Goal: Task Accomplishment & Management: Manage account settings

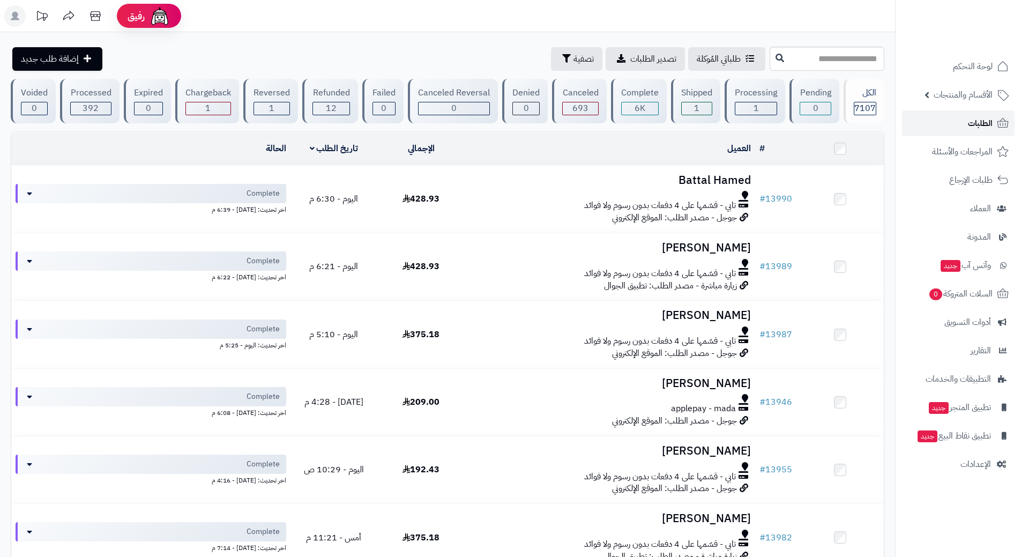
click at [914, 127] on link "الطلبات" at bounding box center [958, 123] width 113 height 26
click at [826, 58] on input "text" at bounding box center [826, 59] width 115 height 24
type input "*"
click at [955, 123] on link "الطلبات" at bounding box center [958, 123] width 113 height 26
click at [932, 120] on link "الطلبات" at bounding box center [958, 123] width 113 height 26
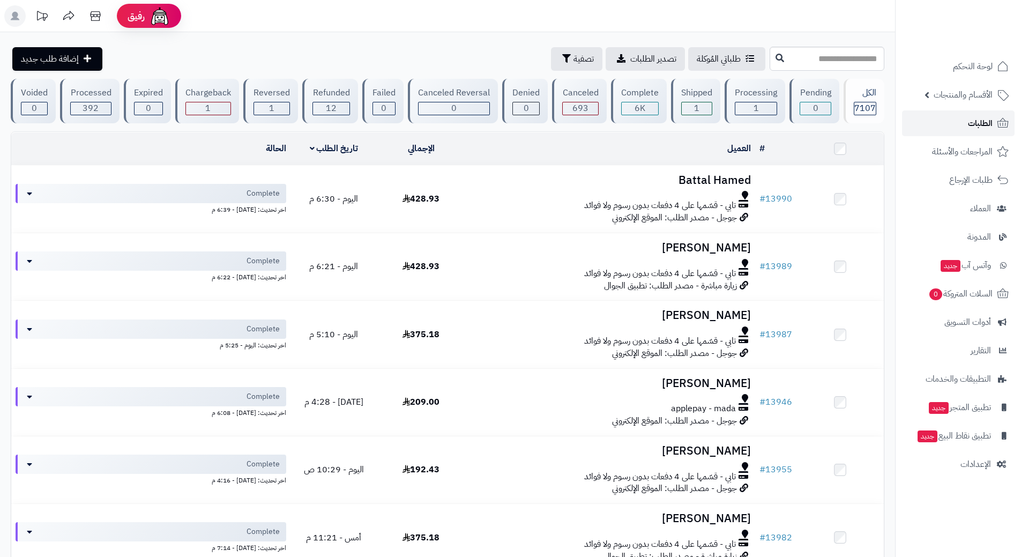
click at [939, 118] on link "الطلبات" at bounding box center [958, 123] width 113 height 26
click at [950, 124] on link "الطلبات" at bounding box center [958, 123] width 113 height 26
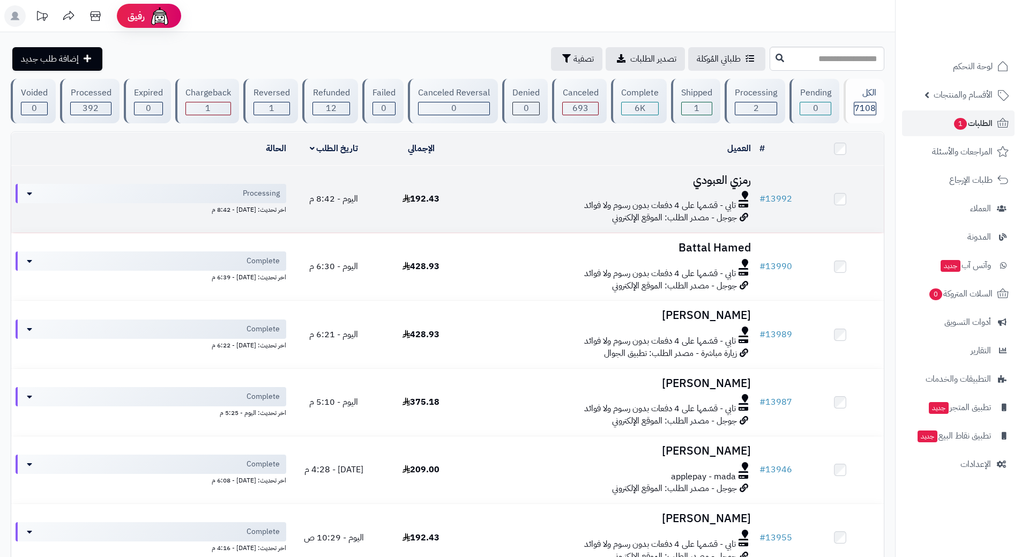
click at [507, 191] on div at bounding box center [610, 195] width 282 height 9
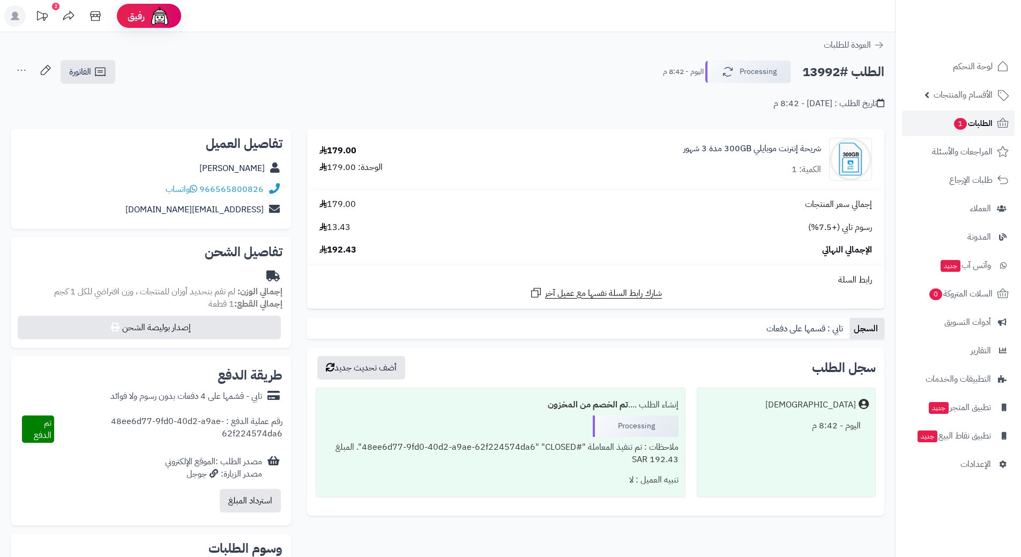
click at [966, 124] on span "الطلبات 1" at bounding box center [973, 123] width 40 height 15
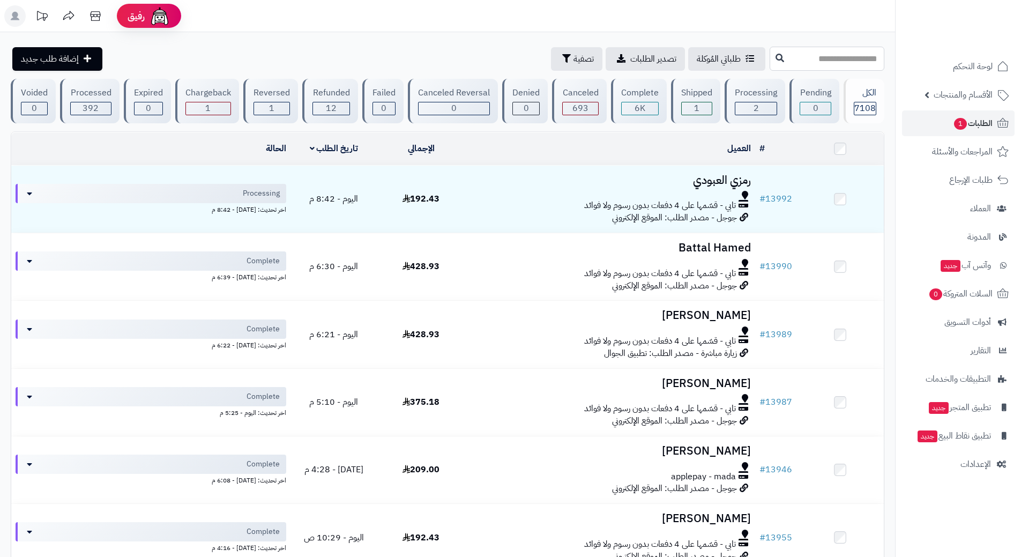
paste input "*****"
type input "*****"
click at [772, 61] on button at bounding box center [780, 58] width 16 height 20
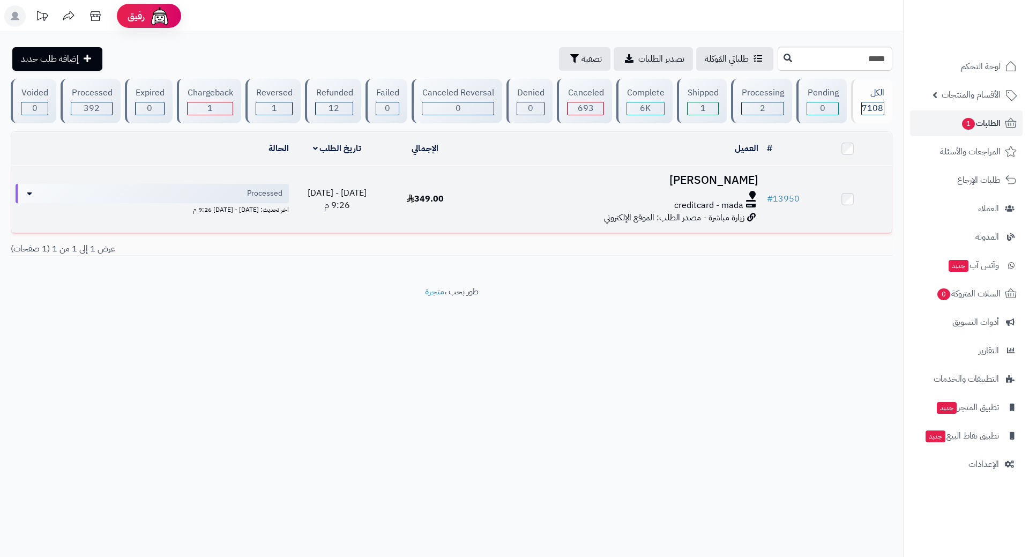
click at [551, 195] on div at bounding box center [616, 195] width 285 height 9
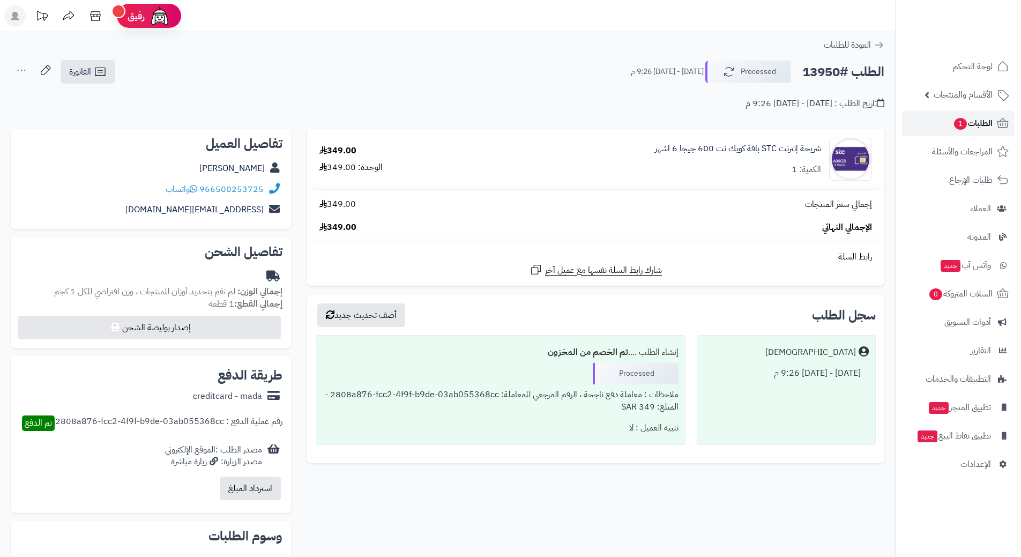
click at [950, 119] on link "الطلبات 1" at bounding box center [958, 123] width 113 height 26
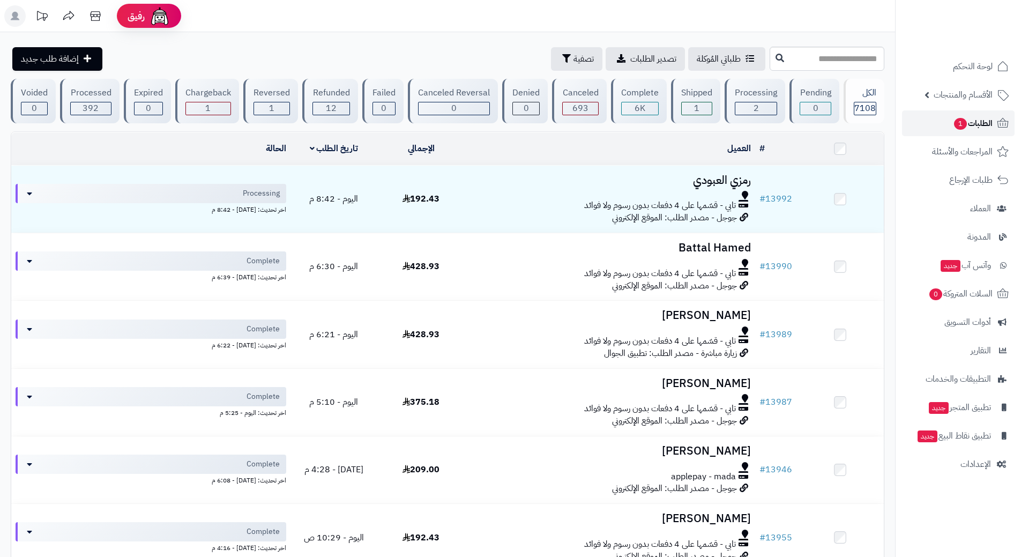
click at [934, 123] on link "الطلبات 1" at bounding box center [958, 123] width 113 height 26
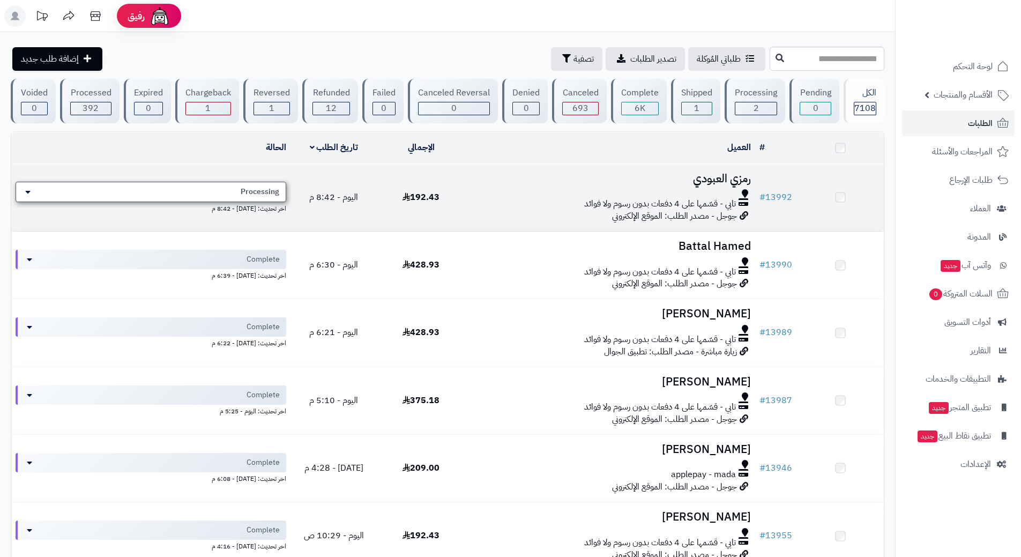
drag, startPoint x: 0, startPoint y: 0, endPoint x: 170, endPoint y: 197, distance: 260.2
click at [170, 197] on div "Processing" at bounding box center [151, 192] width 271 height 20
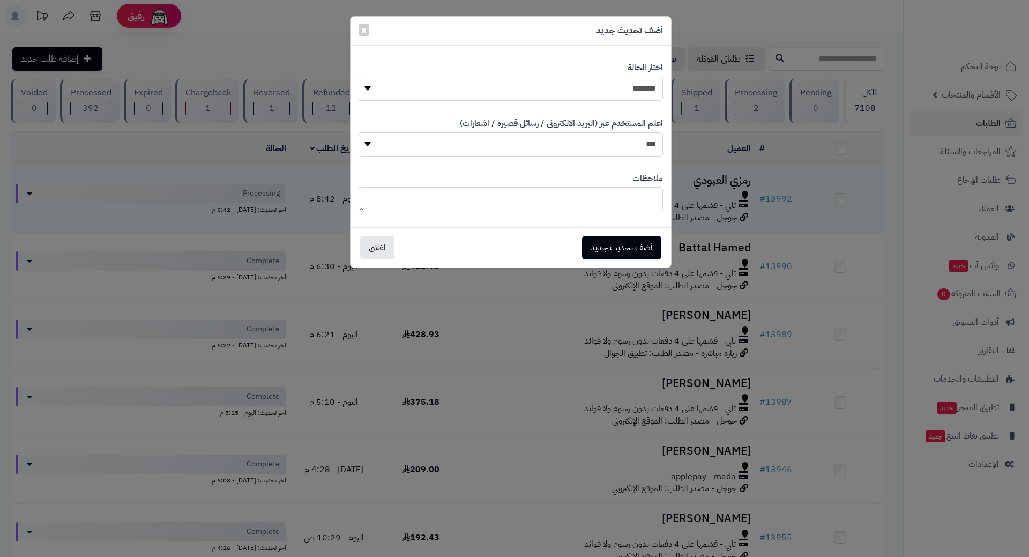
click at [511, 96] on select "**********" at bounding box center [510, 89] width 304 height 24
select select "*"
click at [358, 77] on select "**********" at bounding box center [510, 89] width 304 height 24
click at [632, 251] on button "أضف تحديث جديد" at bounding box center [621, 247] width 79 height 24
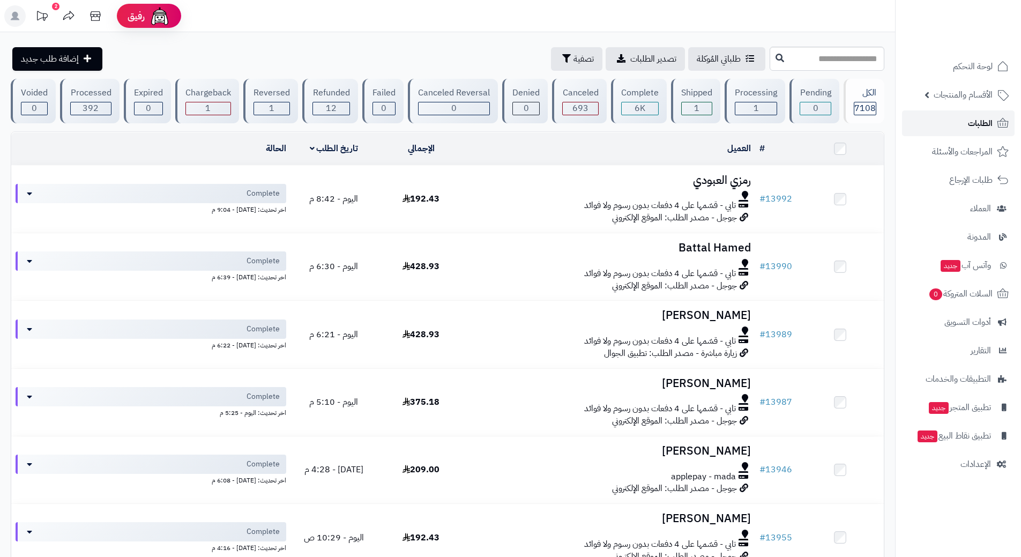
click at [936, 114] on link "الطلبات" at bounding box center [958, 123] width 113 height 26
click at [943, 122] on link "الطلبات" at bounding box center [958, 123] width 113 height 26
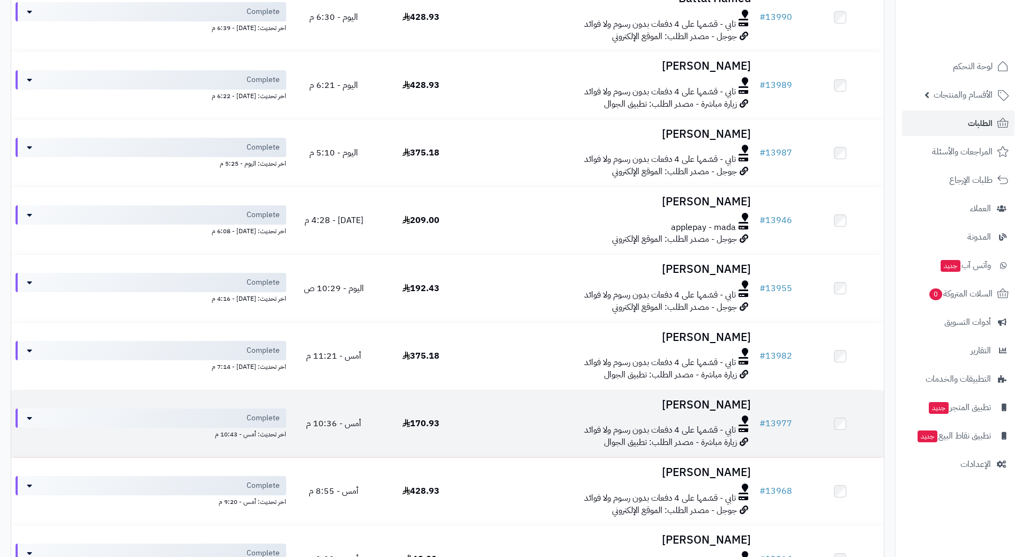
scroll to position [268, 0]
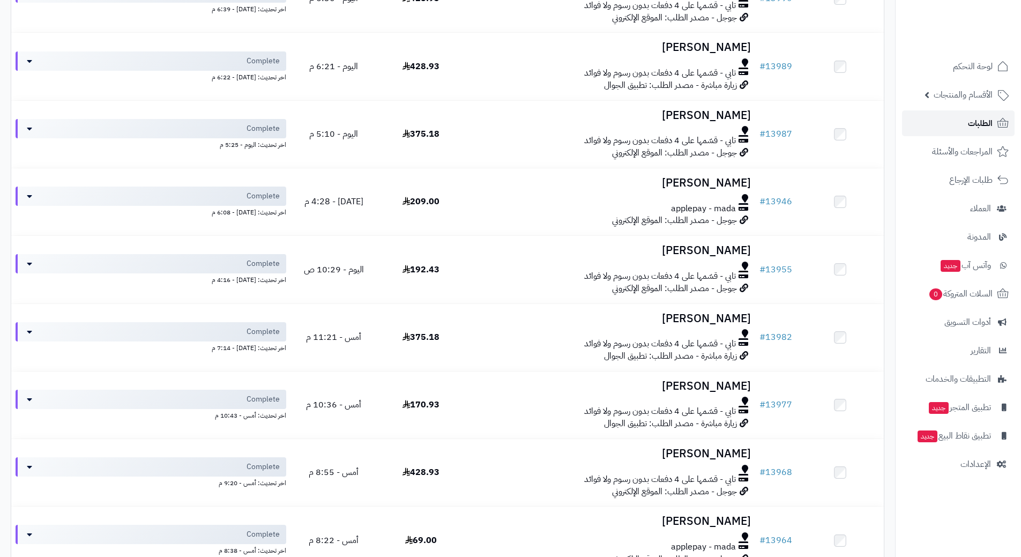
click at [952, 124] on link "الطلبات" at bounding box center [958, 123] width 113 height 26
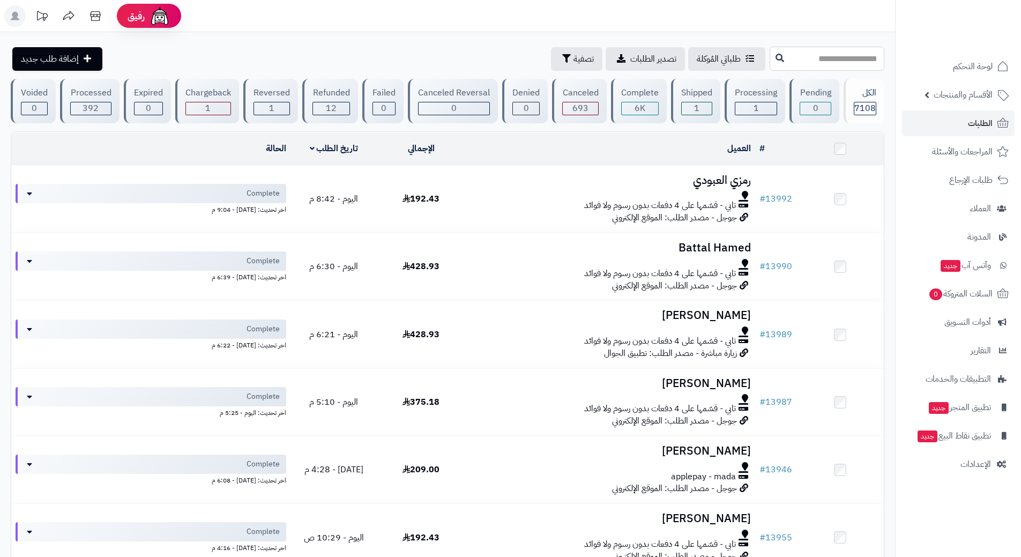
click at [797, 63] on input "text" at bounding box center [826, 59] width 115 height 24
type input "*****"
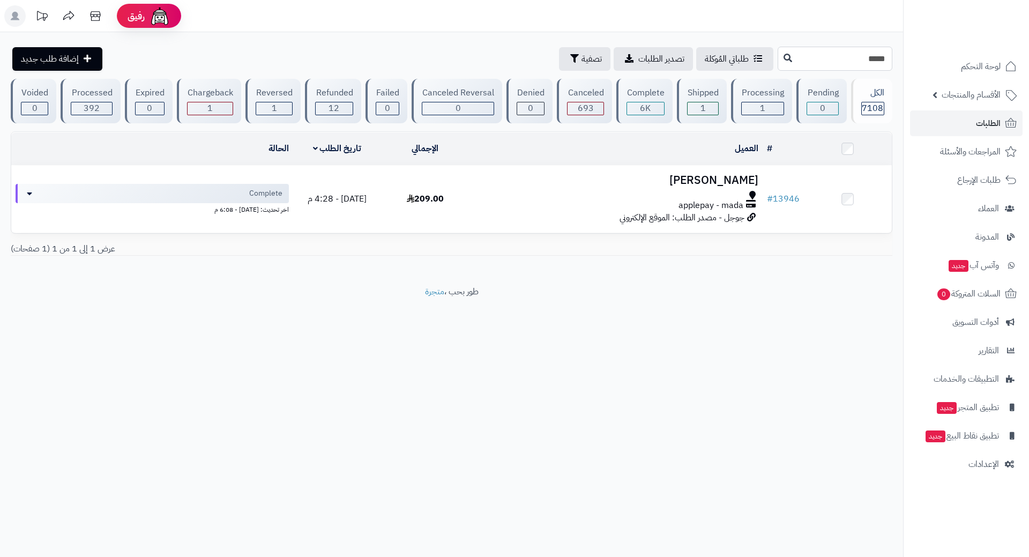
click at [866, 57] on input "*****" at bounding box center [835, 59] width 115 height 24
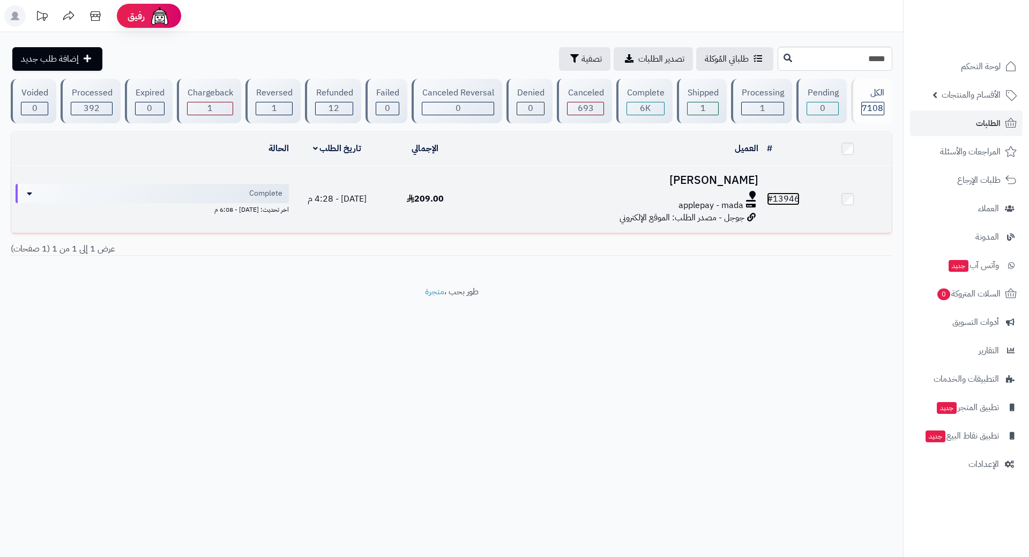
click at [781, 197] on link "# 13946" at bounding box center [783, 198] width 33 height 13
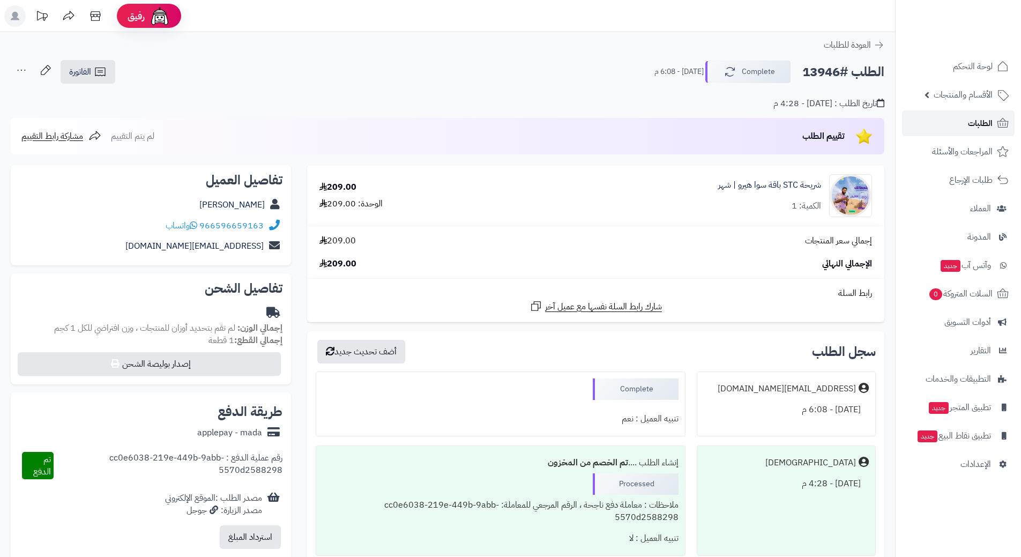
click at [977, 118] on span "الطلبات" at bounding box center [980, 123] width 25 height 15
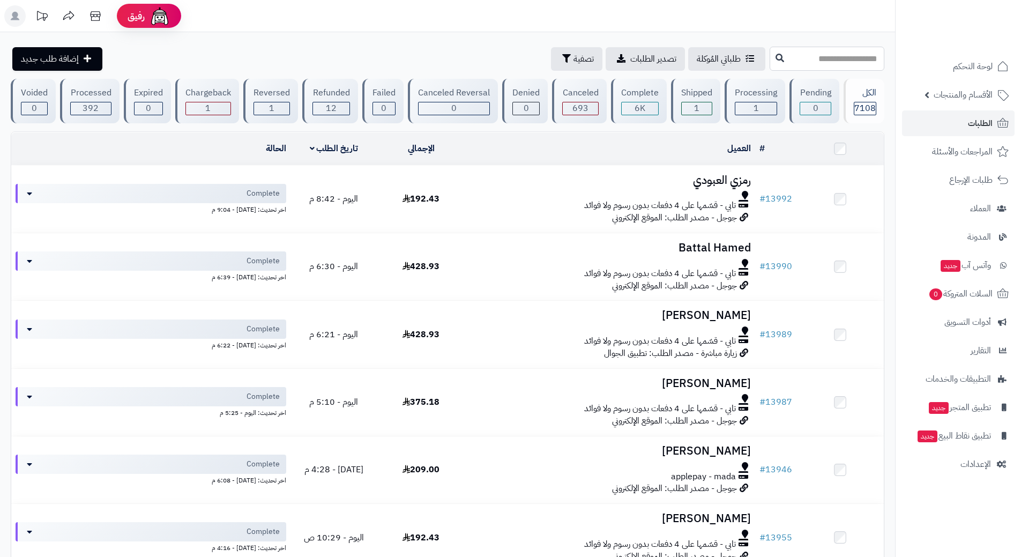
click at [868, 53] on input "text" at bounding box center [826, 59] width 115 height 24
type input "*****"
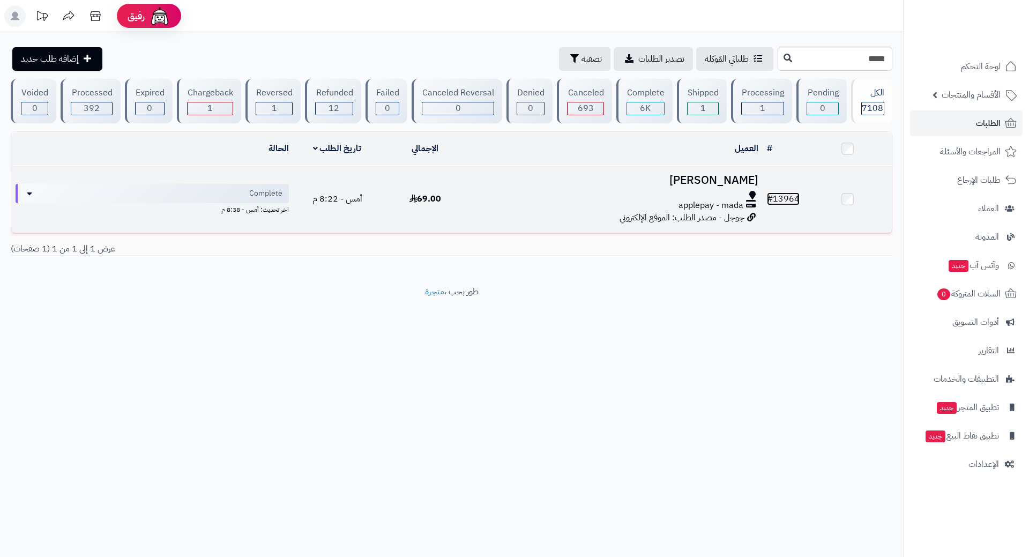
click at [789, 195] on link "# 13964" at bounding box center [783, 198] width 33 height 13
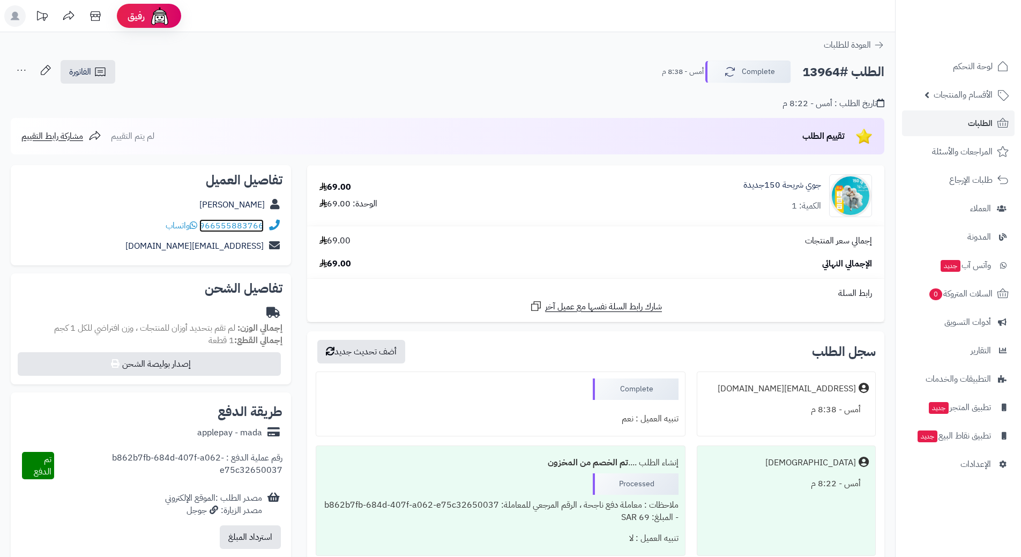
click at [258, 223] on link "966555883766" at bounding box center [231, 225] width 64 height 13
click at [947, 118] on link "الطلبات" at bounding box center [958, 123] width 113 height 26
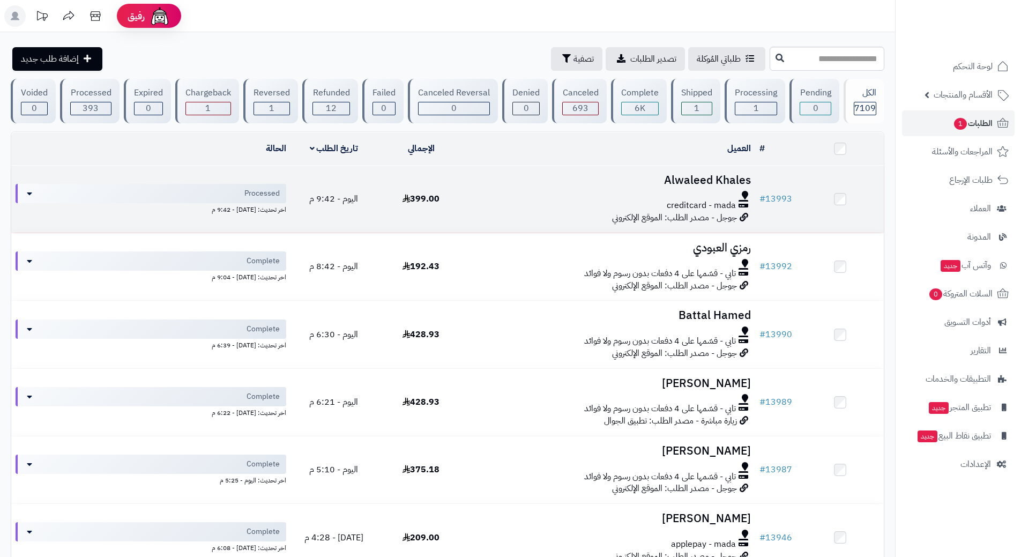
click at [509, 185] on td "Alwaleed Khales creditcard - mada جوجل - مصدر الطلب: الموقع الإلكتروني" at bounding box center [610, 199] width 290 height 67
click at [503, 187] on td "Alwaleed Khales creditcard - mada جوجل - مصدر الطلب: الموقع الإلكتروني" at bounding box center [610, 199] width 290 height 67
click at [500, 200] on div "creditcard - mada" at bounding box center [610, 205] width 282 height 12
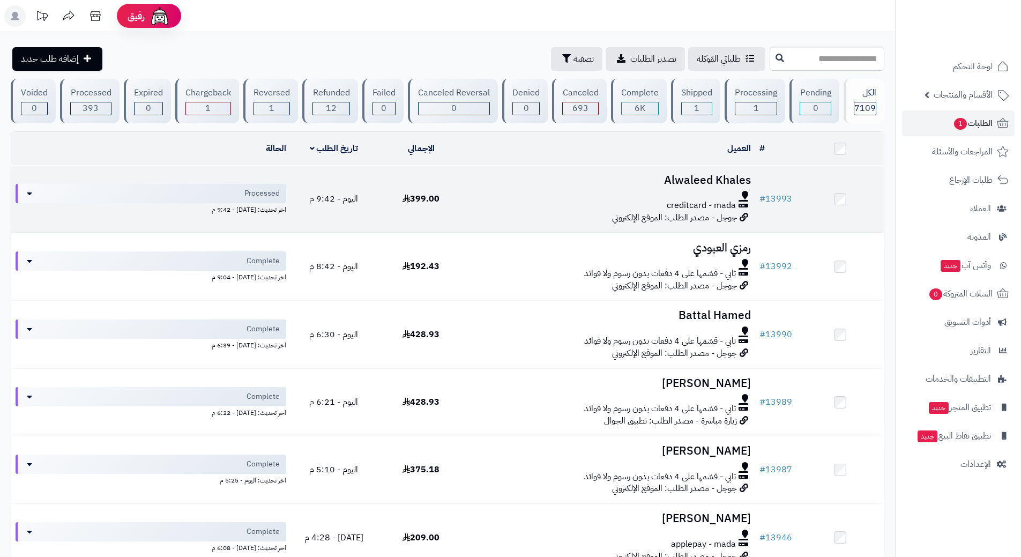
click at [500, 200] on div "creditcard - mada" at bounding box center [610, 205] width 282 height 12
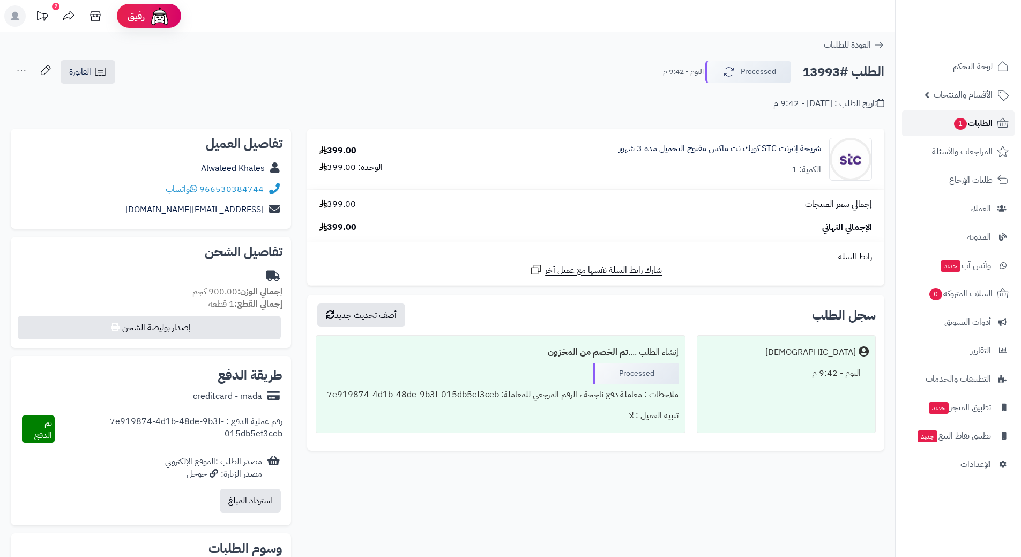
click at [981, 118] on span "الطلبات 1" at bounding box center [973, 123] width 40 height 15
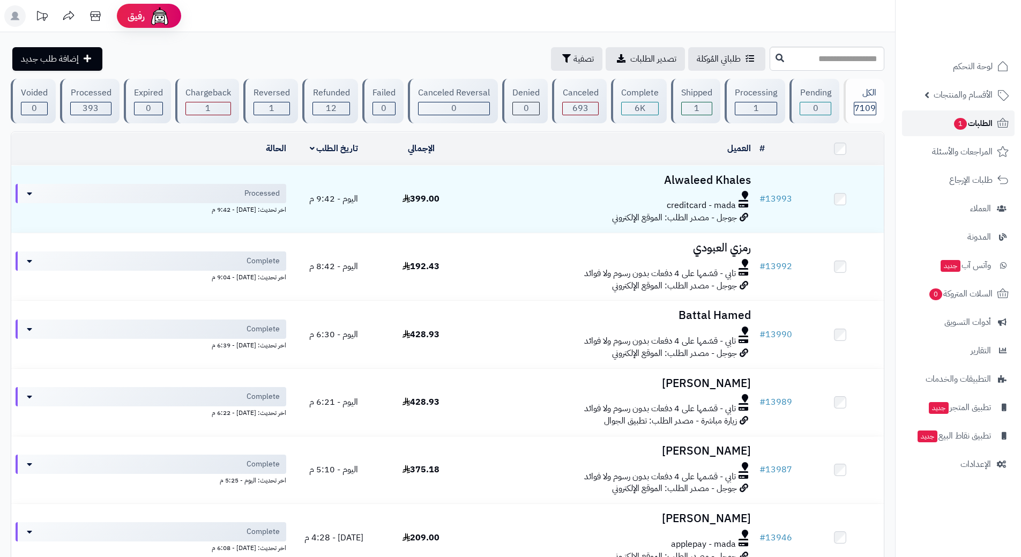
click at [954, 123] on span "1" at bounding box center [960, 124] width 13 height 12
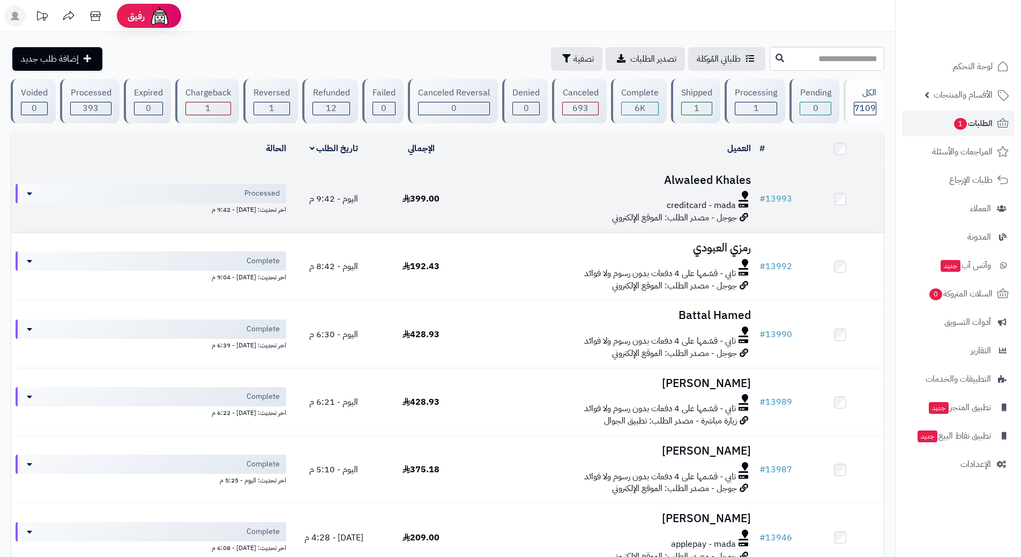
click at [529, 200] on div "creditcard - mada" at bounding box center [610, 205] width 282 height 12
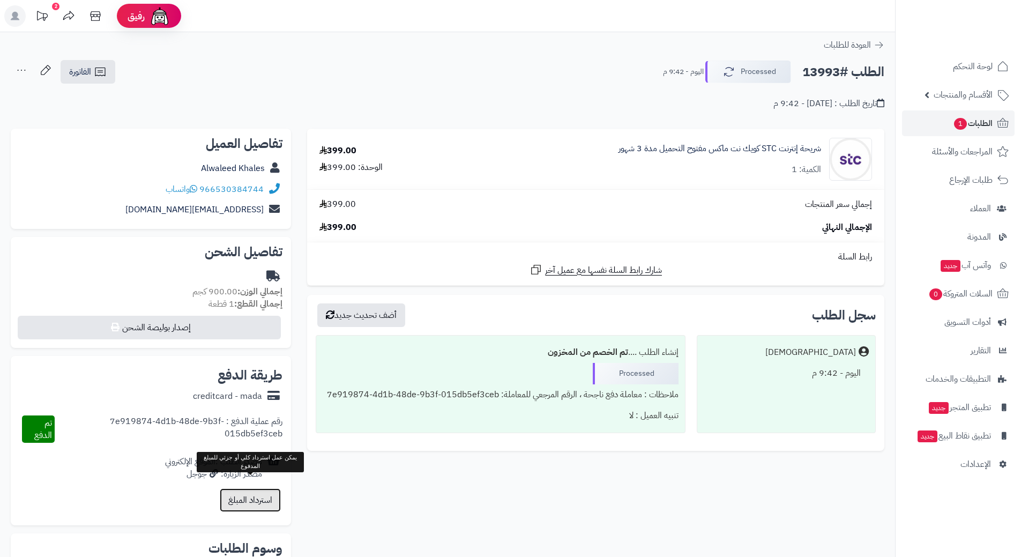
click at [247, 497] on button "استرداد المبلغ" at bounding box center [250, 500] width 61 height 24
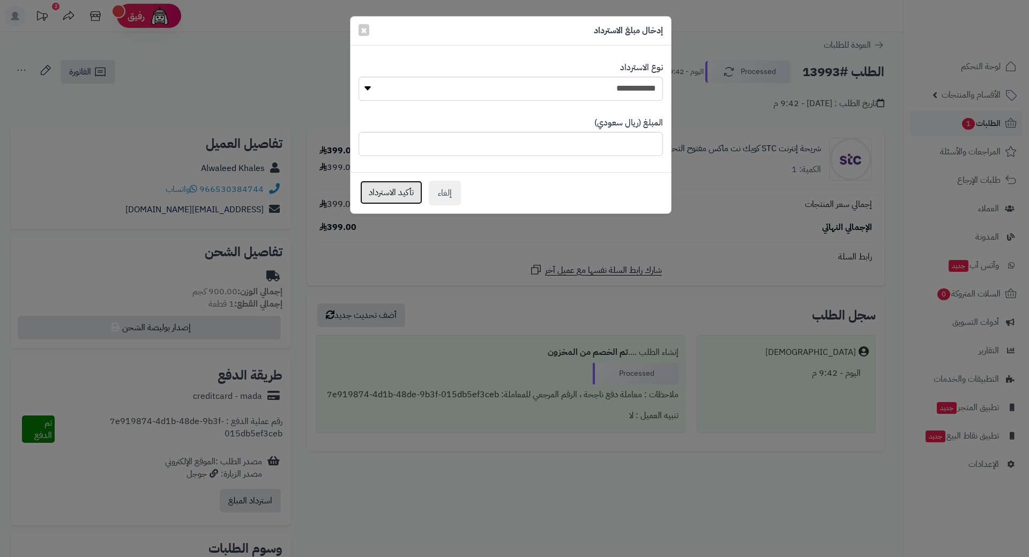
click at [377, 193] on button "تأكيد الاسترداد" at bounding box center [391, 193] width 62 height 24
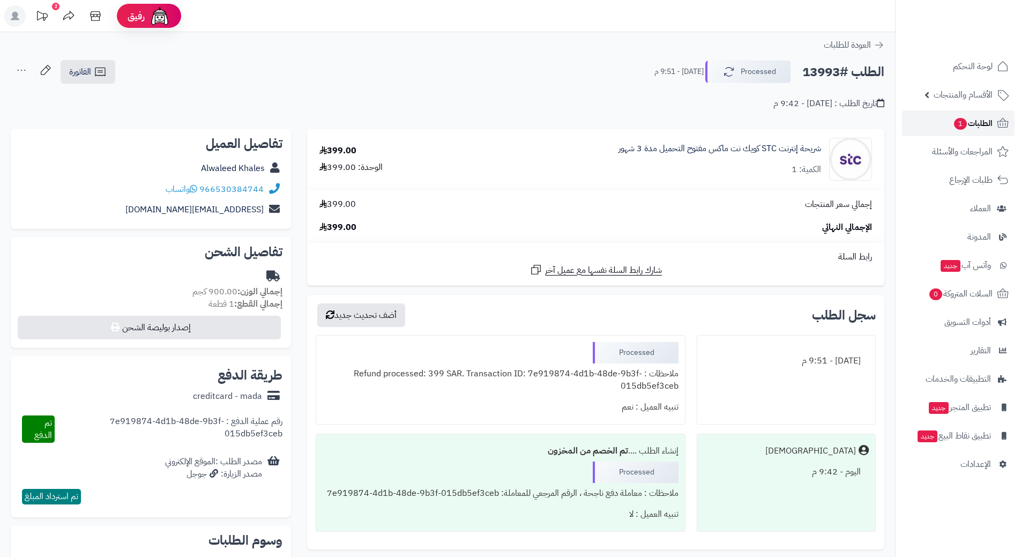
click at [968, 121] on span "الطلبات 1" at bounding box center [973, 123] width 40 height 15
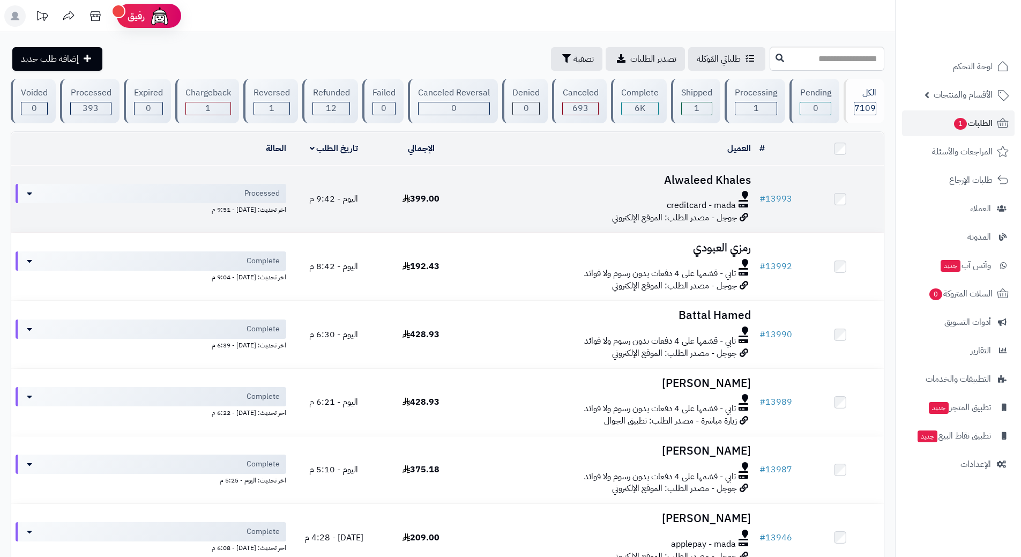
click at [499, 191] on div at bounding box center [610, 195] width 282 height 9
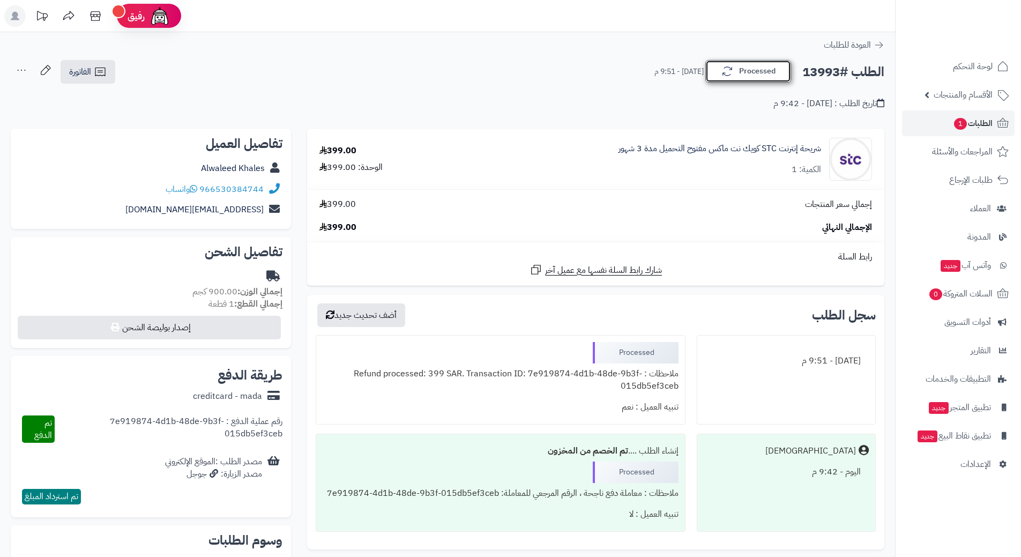
click at [753, 68] on button "Processed" at bounding box center [748, 71] width 86 height 23
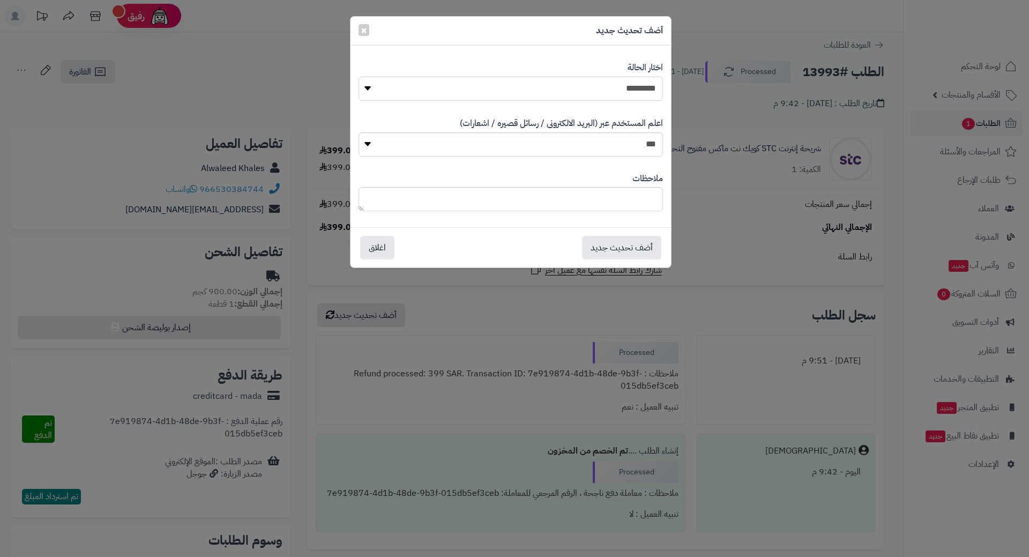
click at [500, 80] on select "**********" at bounding box center [510, 89] width 304 height 24
select select "**"
click at [358, 77] on select "**********" at bounding box center [510, 89] width 304 height 24
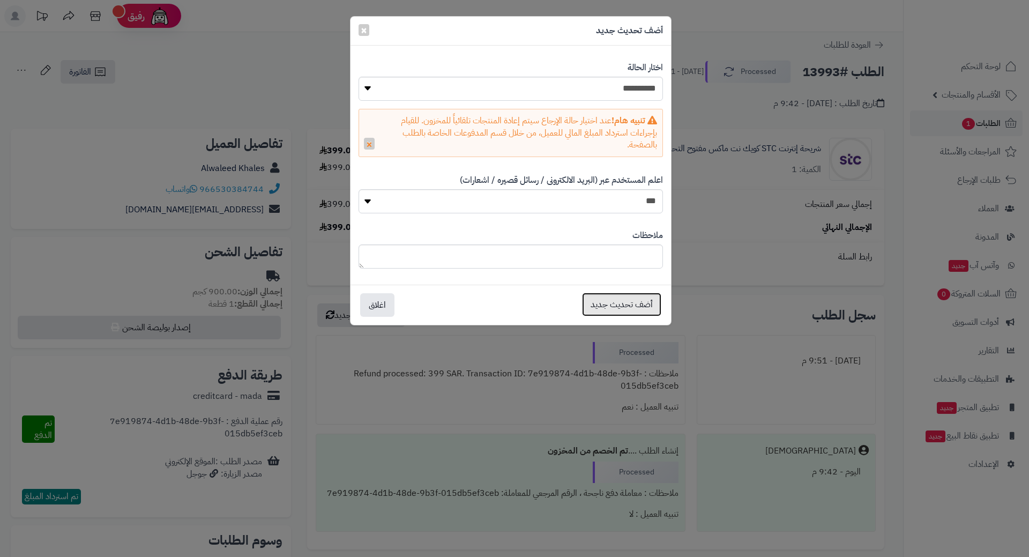
click at [628, 309] on button "أضف تحديث جديد" at bounding box center [621, 305] width 79 height 24
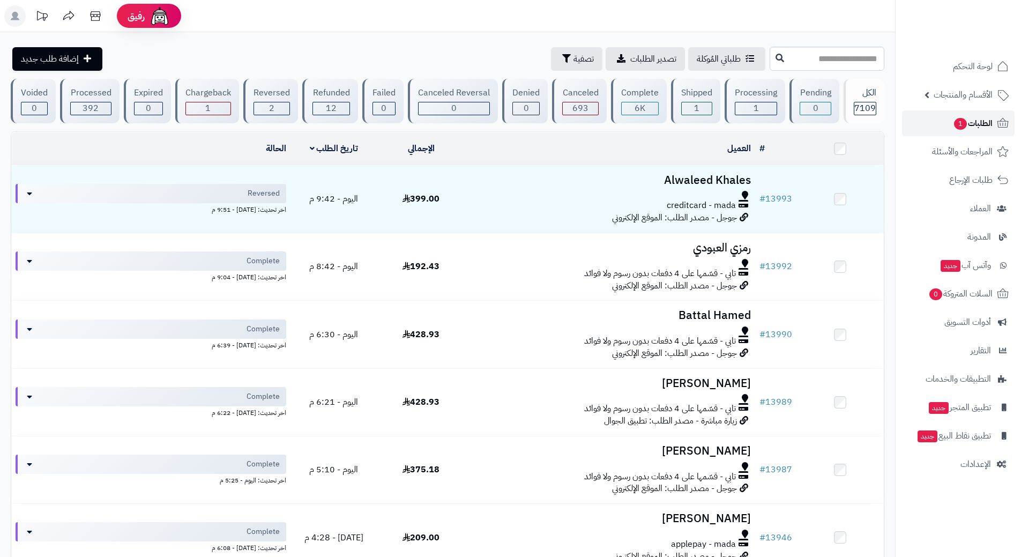
click at [930, 118] on link "الطلبات 1" at bounding box center [958, 123] width 113 height 26
drag, startPoint x: 936, startPoint y: 127, endPoint x: 913, endPoint y: 80, distance: 52.0
click at [936, 127] on link "الطلبات" at bounding box center [958, 123] width 113 height 26
click at [944, 118] on link "الطلبات" at bounding box center [958, 123] width 113 height 26
click at [952, 125] on link "الطلبات" at bounding box center [958, 123] width 113 height 26
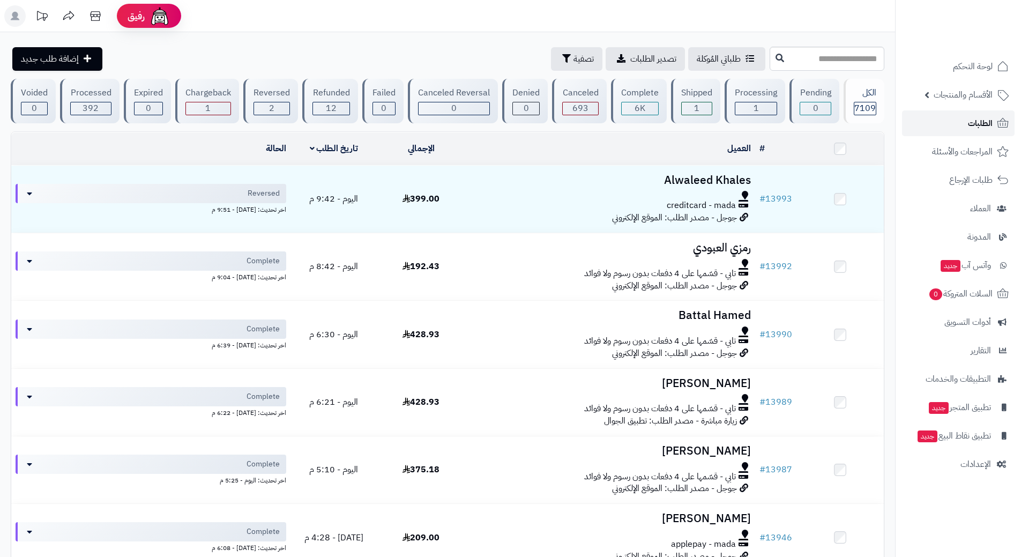
click at [946, 119] on link "الطلبات" at bounding box center [958, 123] width 113 height 26
click at [929, 122] on link "الطلبات" at bounding box center [958, 123] width 113 height 26
